Goal: Information Seeking & Learning: Learn about a topic

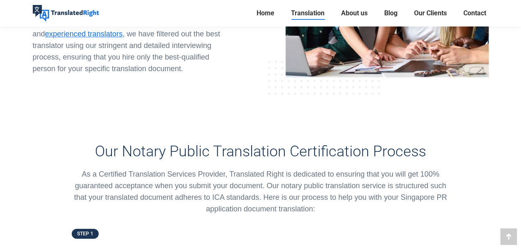
scroll to position [1857, 0]
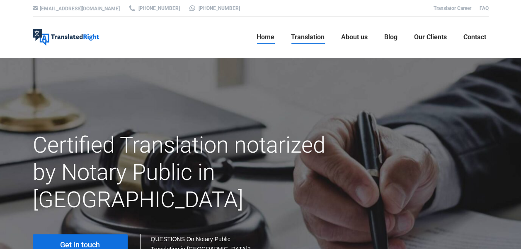
click at [265, 32] on link "Home" at bounding box center [265, 37] width 23 height 27
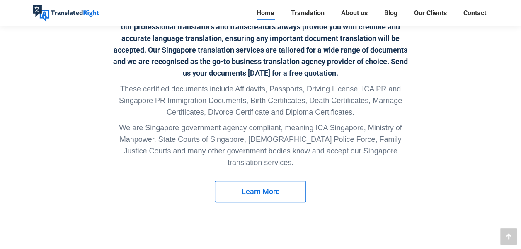
scroll to position [1712, 0]
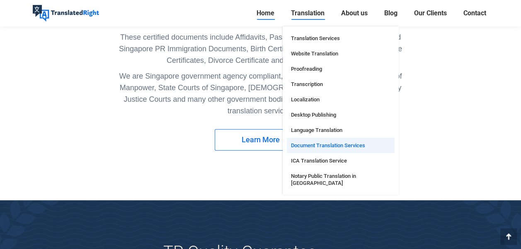
click at [315, 143] on span "Document Translation Services" at bounding box center [328, 145] width 74 height 7
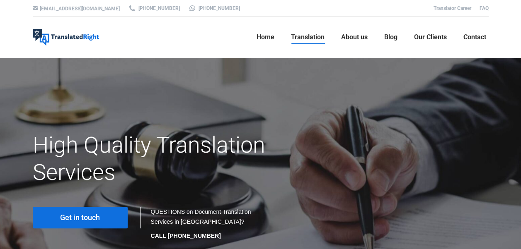
click at [84, 217] on span "Get in touch" at bounding box center [80, 218] width 40 height 8
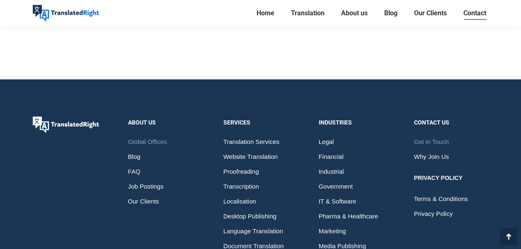
scroll to position [1367, 0]
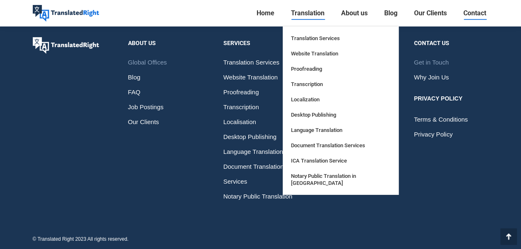
click at [306, 11] on span "Translation" at bounding box center [308, 13] width 34 height 8
